Goal: Task Accomplishment & Management: Manage account settings

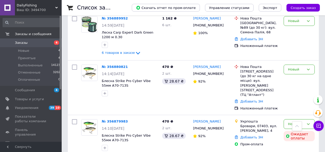
scroll to position [129, 0]
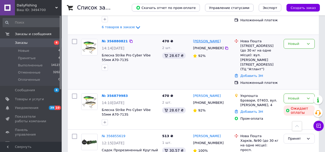
click at [213, 39] on link "[PERSON_NAME]" at bounding box center [207, 41] width 28 height 5
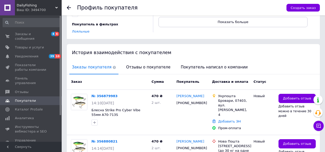
scroll to position [77, 0]
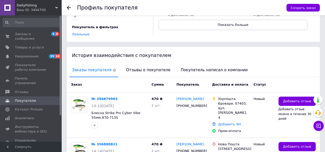
click at [69, 8] on icon at bounding box center [69, 8] width 4 height 4
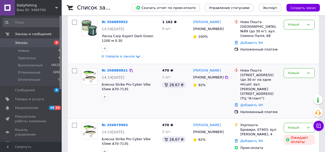
scroll to position [103, 0]
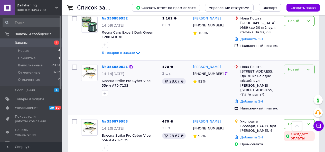
click at [310, 69] on icon at bounding box center [308, 70] width 3 height 2
click at [294, 76] on li "Принят" at bounding box center [299, 81] width 31 height 10
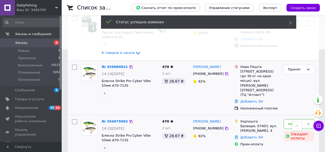
scroll to position [154, 0]
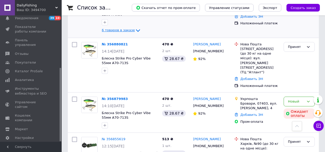
scroll to position [154, 0]
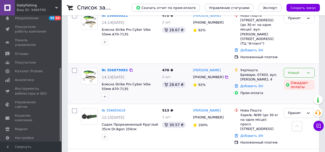
click at [309, 71] on icon at bounding box center [308, 73] width 4 height 4
click at [298, 98] on li "Отменен" at bounding box center [299, 103] width 31 height 10
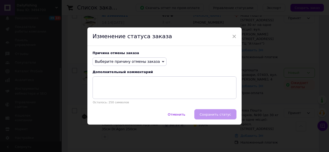
click at [156, 61] on span "Выберите причину отмены заказа" at bounding box center [130, 62] width 74 height 9
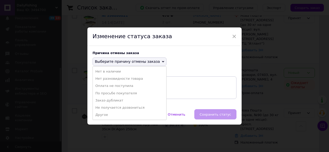
click at [113, 99] on li "Заказ-дубликат" at bounding box center [130, 100] width 74 height 7
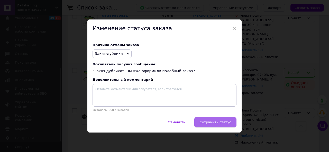
click at [213, 123] on span "Сохранить статус" at bounding box center [215, 123] width 31 height 4
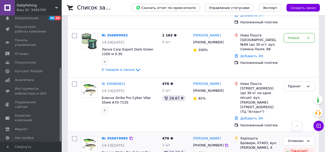
scroll to position [77, 0]
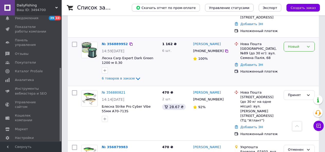
click at [310, 45] on icon at bounding box center [308, 47] width 4 height 4
click at [299, 53] on li "Принят" at bounding box center [299, 58] width 31 height 10
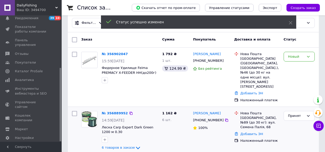
scroll to position [0, 0]
